Goal: Information Seeking & Learning: Learn about a topic

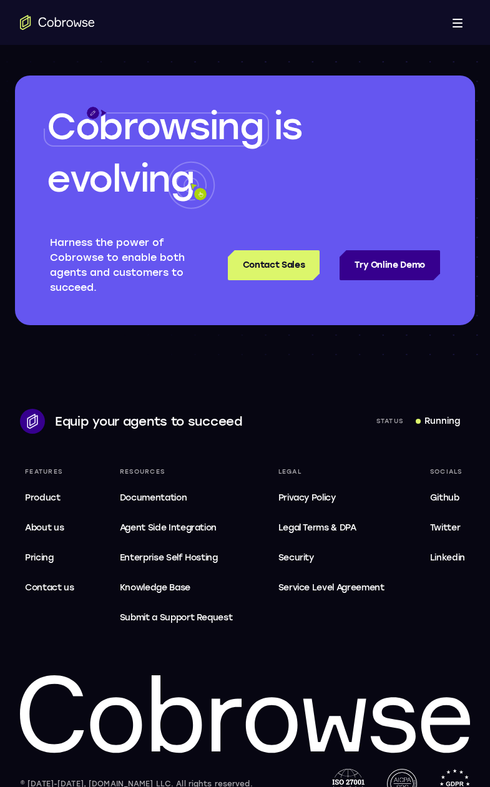
scroll to position [3648, 0]
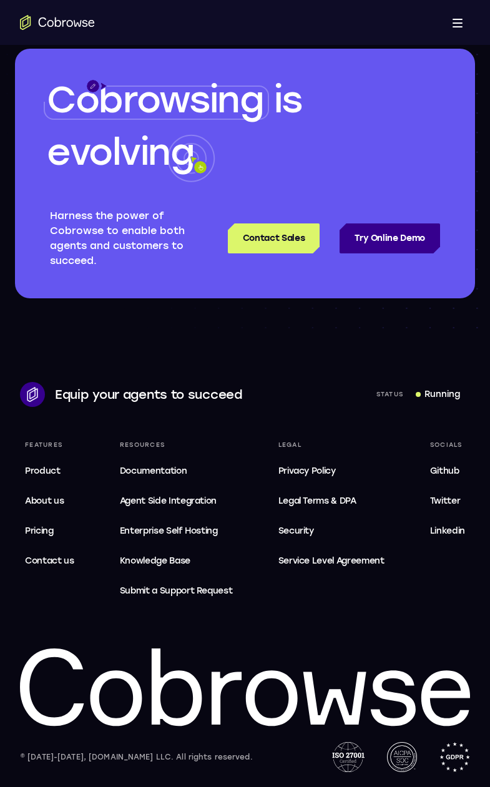
click at [340, 561] on span "Service Level Agreement" at bounding box center [331, 561] width 106 height 15
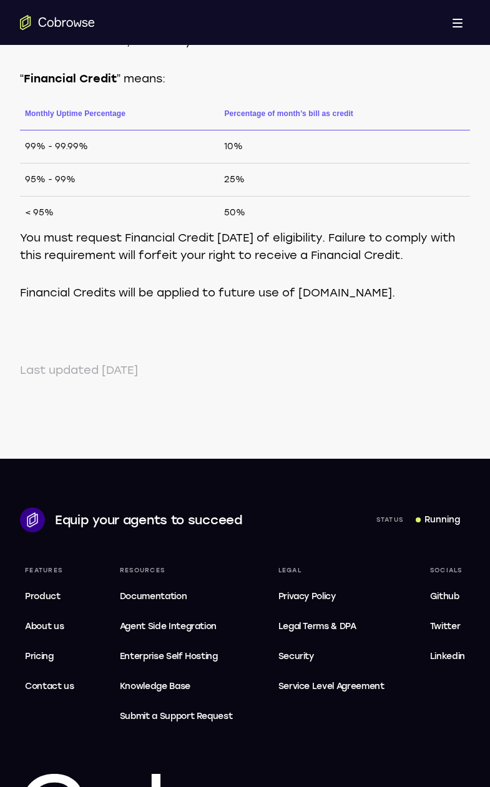
scroll to position [874, 0]
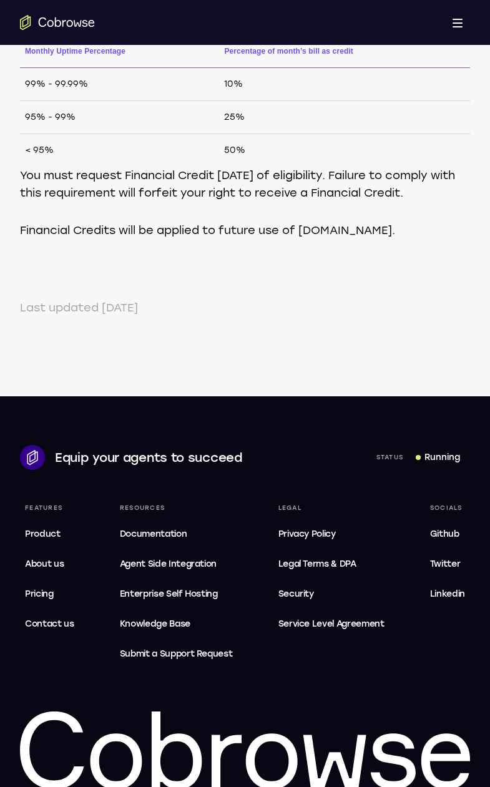
click at [328, 632] on span "Service Level Agreement" at bounding box center [331, 624] width 106 height 15
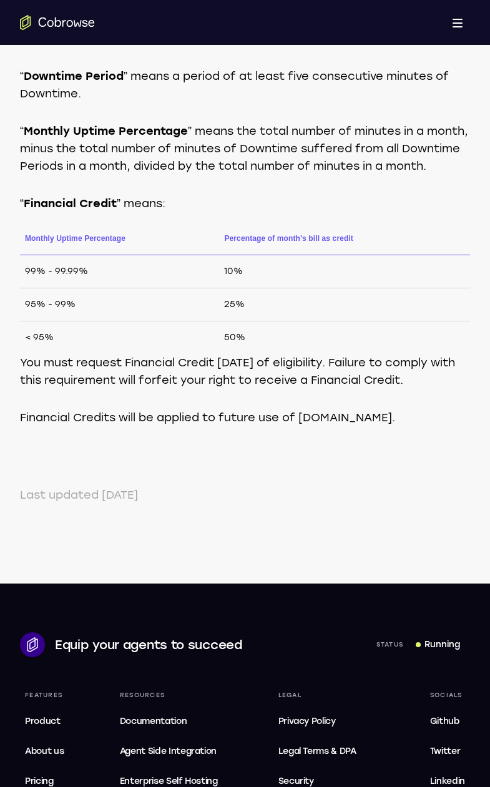
scroll to position [812, 0]
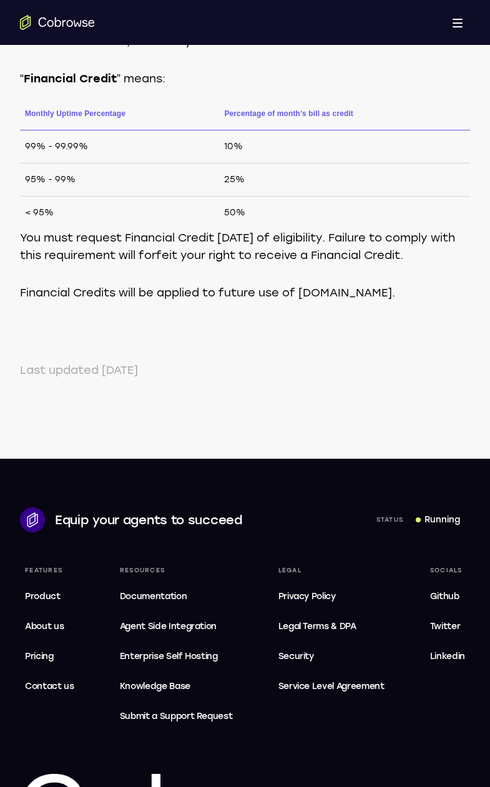
click at [349, 694] on span "Service Level Agreement" at bounding box center [331, 686] width 106 height 15
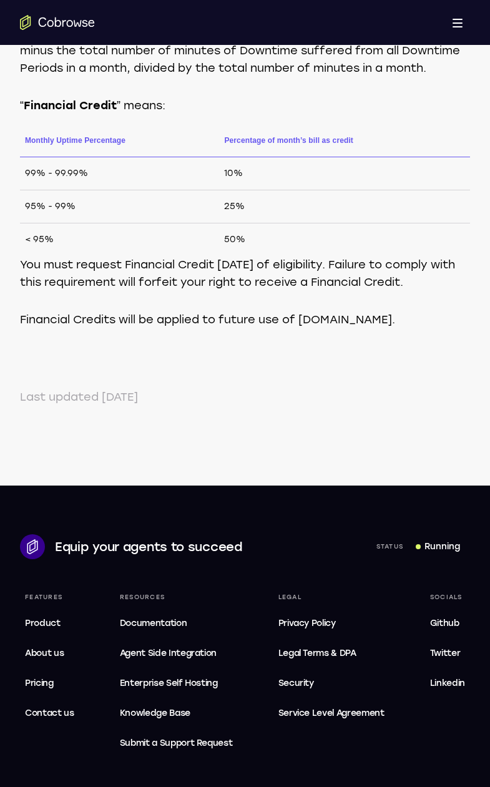
scroll to position [847, 0]
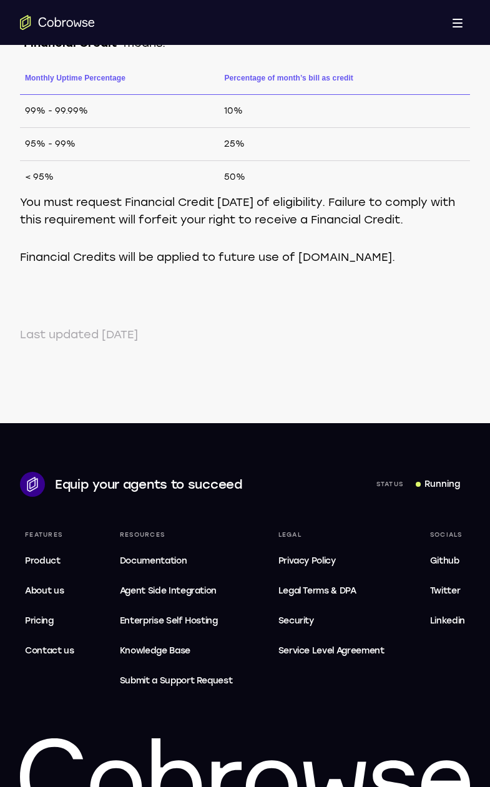
click at [313, 626] on span "Security" at bounding box center [296, 621] width 36 height 11
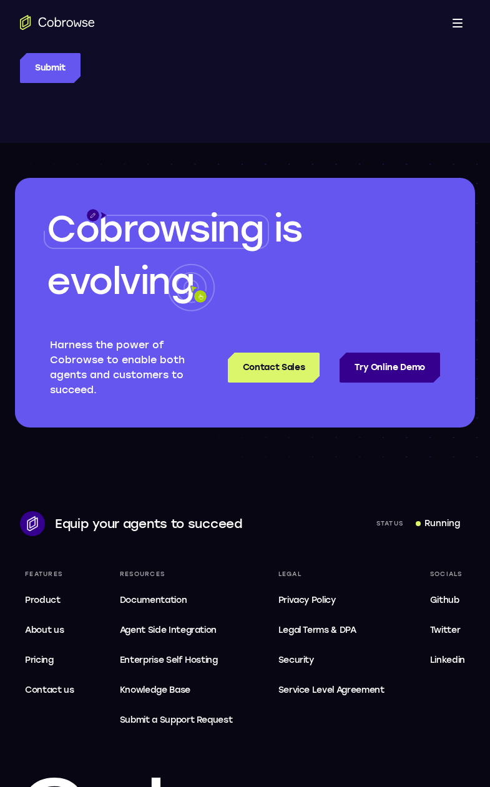
scroll to position [2185, 0]
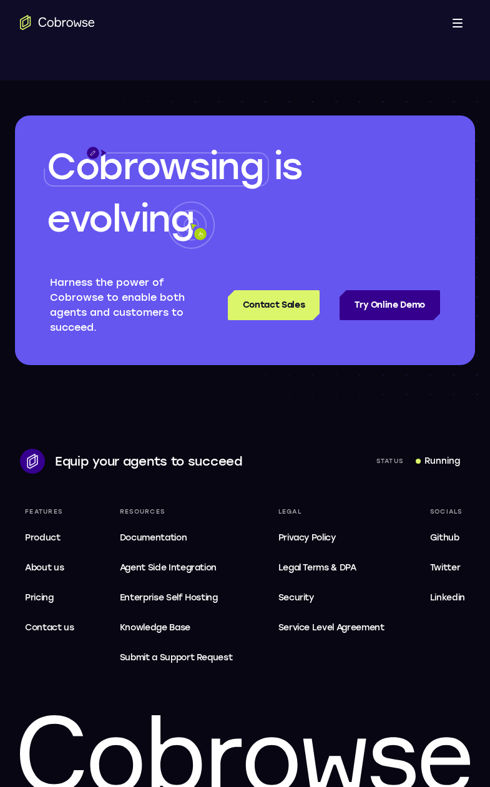
click at [330, 621] on span "Service Level Agreement" at bounding box center [331, 628] width 106 height 15
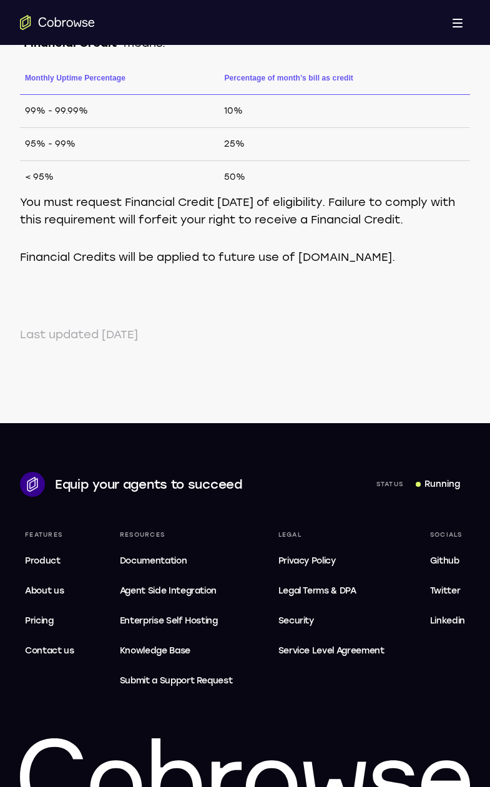
scroll to position [972, 0]
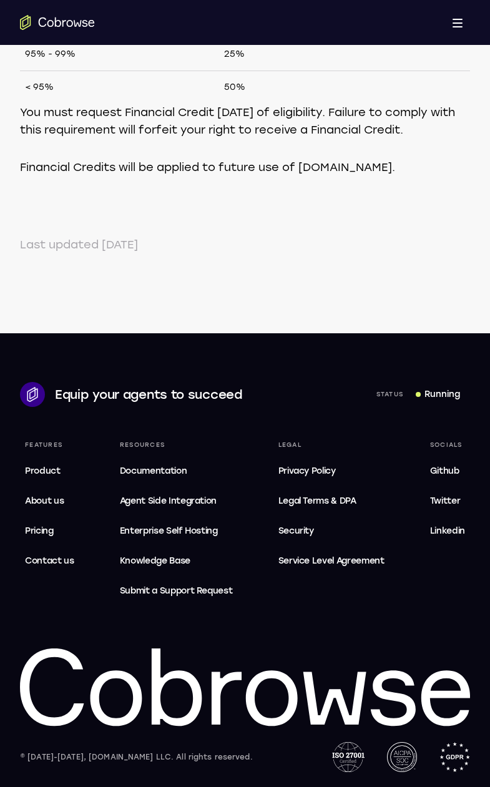
click at [331, 499] on span "Legal Terms & DPA" at bounding box center [317, 501] width 78 height 11
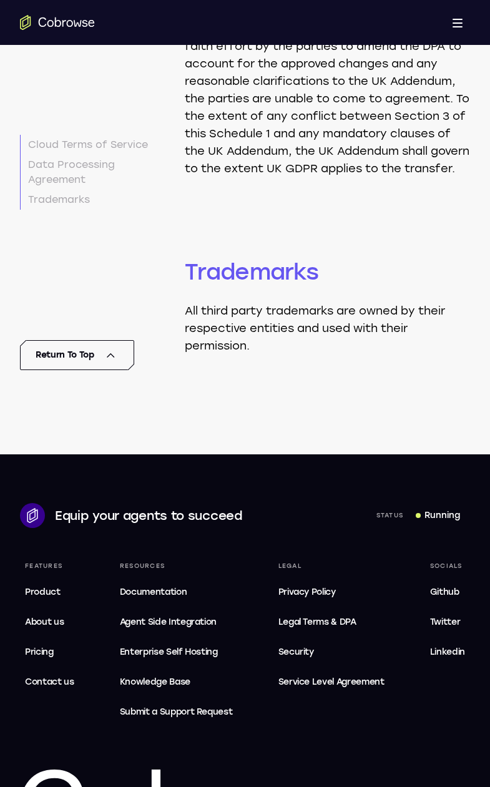
scroll to position [16710, 0]
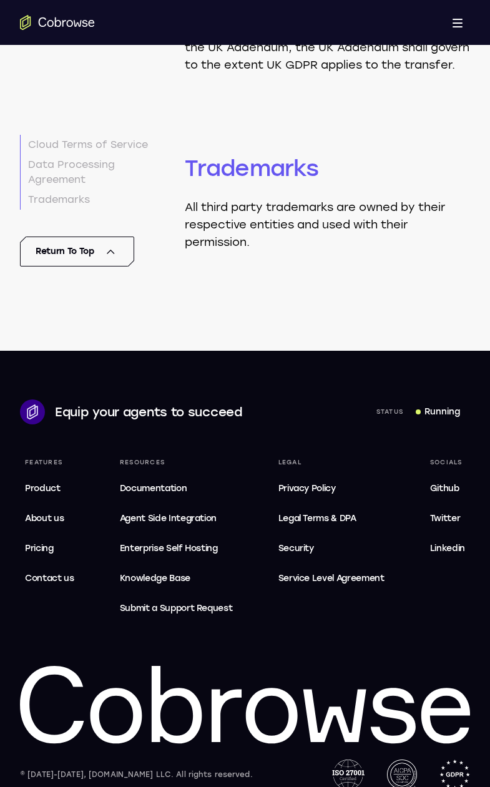
click at [327, 571] on span "Service Level Agreement" at bounding box center [331, 578] width 106 height 15
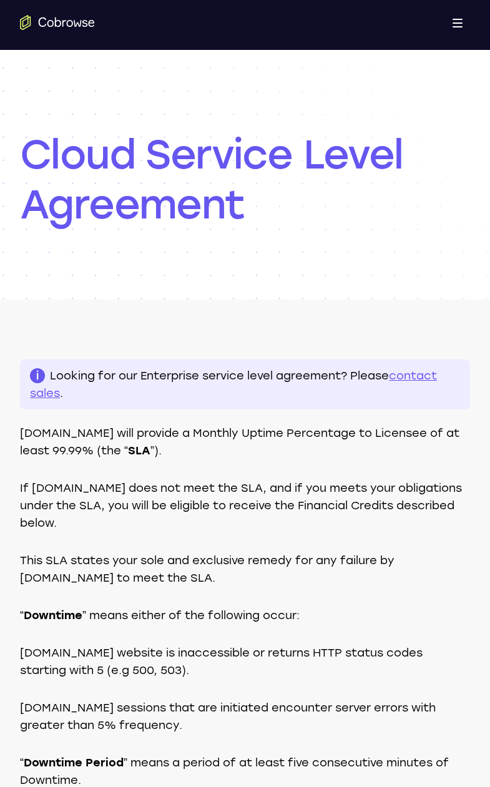
click at [61, 24] on icon "Go to the home page" at bounding box center [58, 21] width 6 height 9
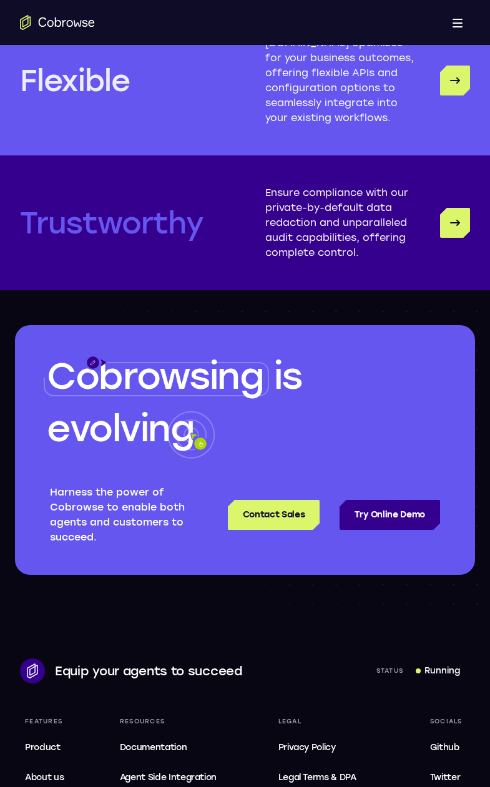
scroll to position [3434, 0]
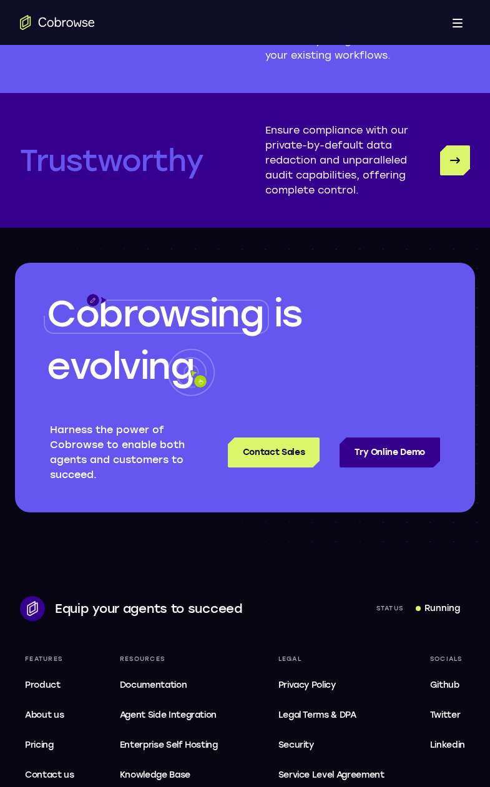
click at [338, 774] on span "Service Level Agreement" at bounding box center [331, 775] width 106 height 15
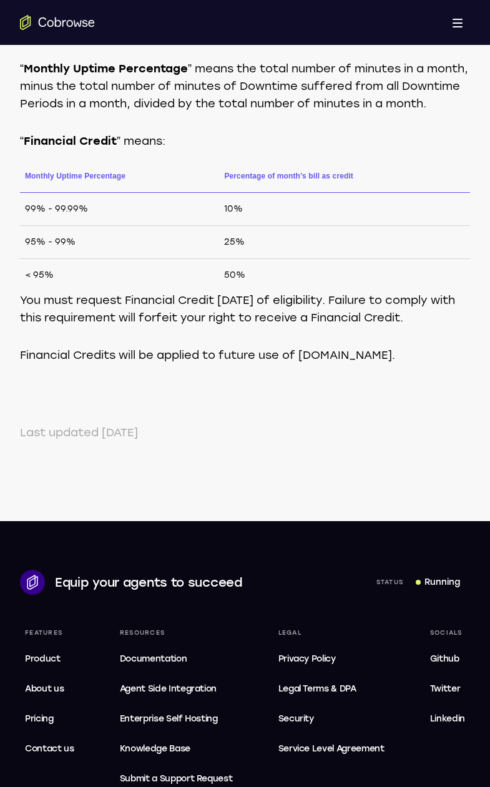
scroll to position [812, 0]
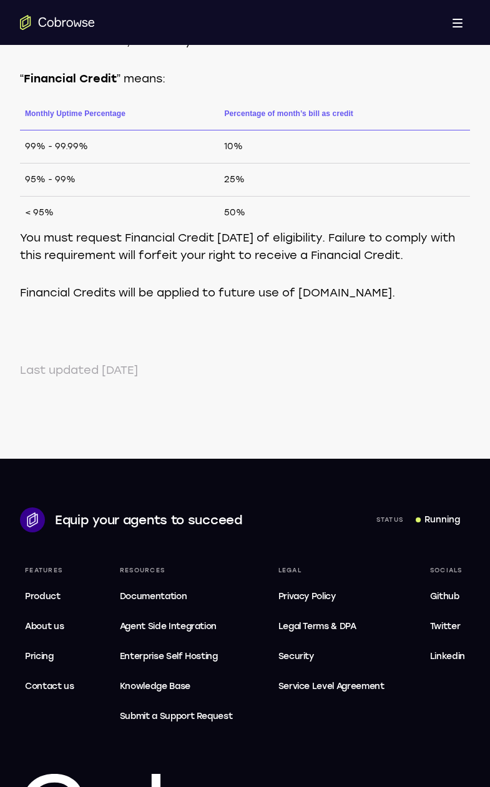
click at [336, 694] on span "Service Level Agreement" at bounding box center [331, 686] width 106 height 15
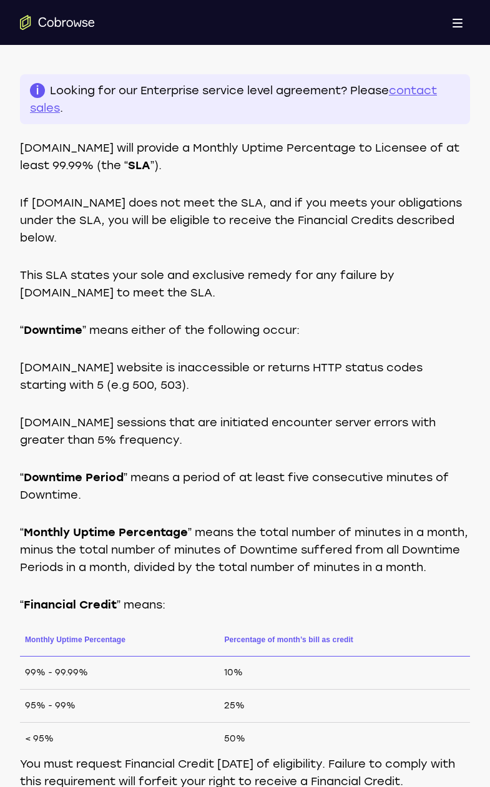
scroll to position [223, 0]
